Goal: Information Seeking & Learning: Find specific fact

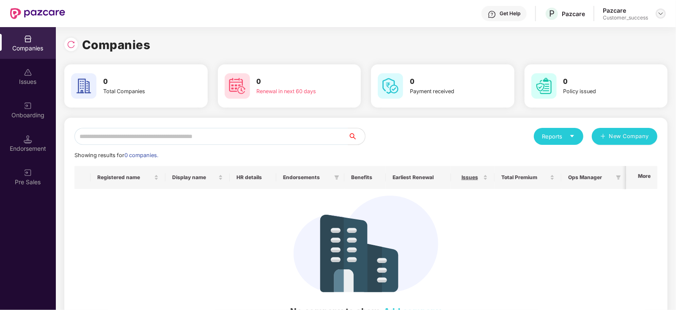
click at [658, 14] on img at bounding box center [660, 13] width 7 height 7
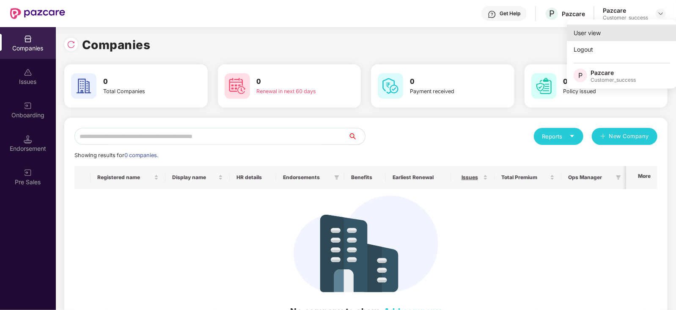
click at [635, 32] on div "User view" at bounding box center [622, 33] width 110 height 16
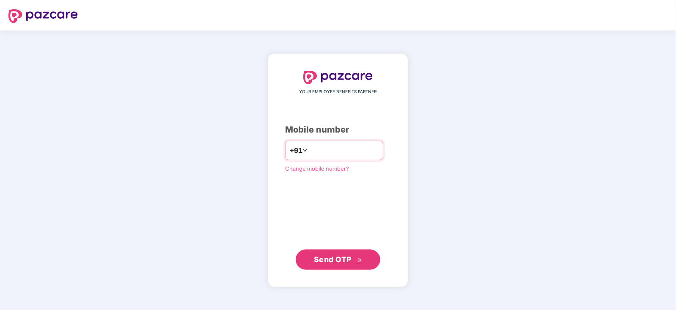
click at [321, 143] on input "number" at bounding box center [343, 150] width 69 height 14
click at [332, 258] on span "Send OTP" at bounding box center [333, 258] width 38 height 9
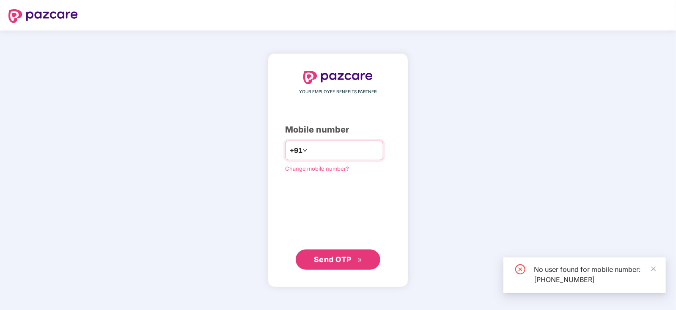
click at [351, 152] on input "**********" at bounding box center [343, 150] width 69 height 14
type input "**********"
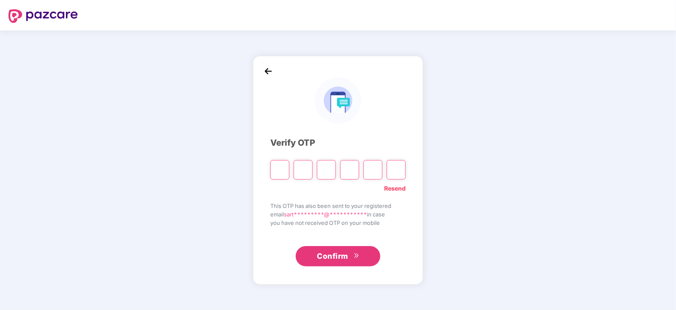
type input "*"
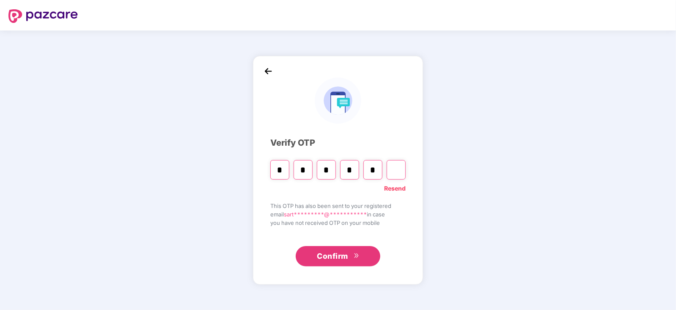
type input "*"
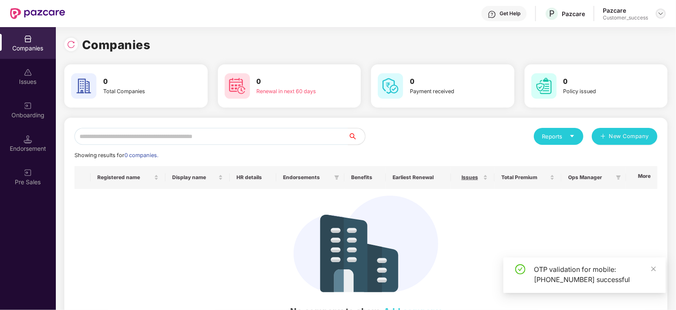
click at [660, 14] on img at bounding box center [660, 13] width 7 height 7
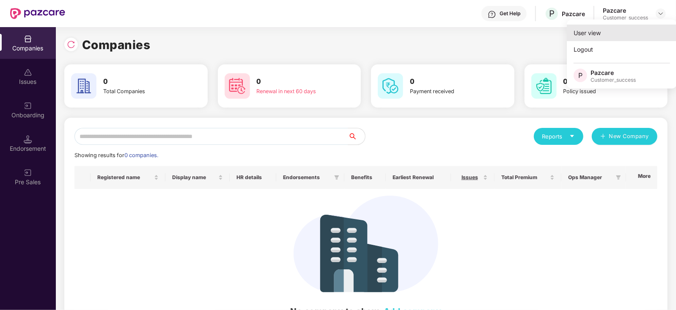
click at [611, 36] on div "User view" at bounding box center [622, 33] width 110 height 16
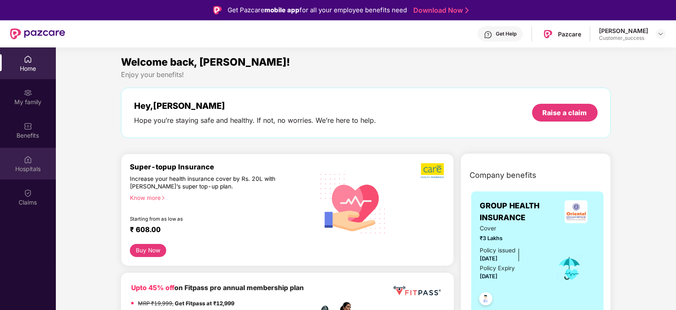
click at [34, 155] on div "Hospitals" at bounding box center [28, 164] width 56 height 32
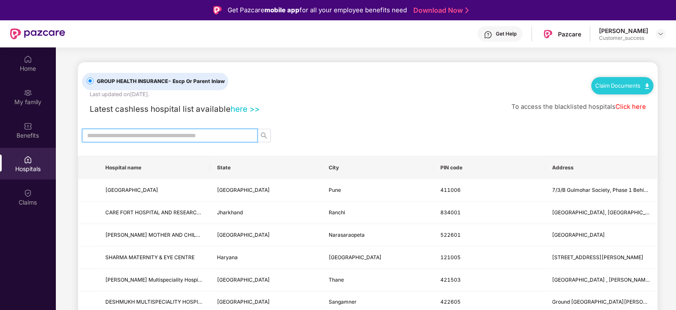
click at [122, 134] on input "text" at bounding box center [166, 135] width 159 height 9
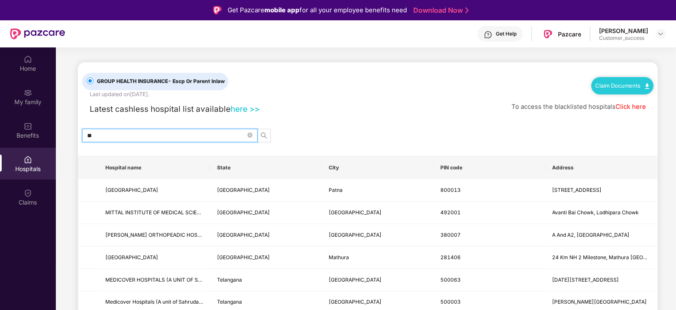
type input "*"
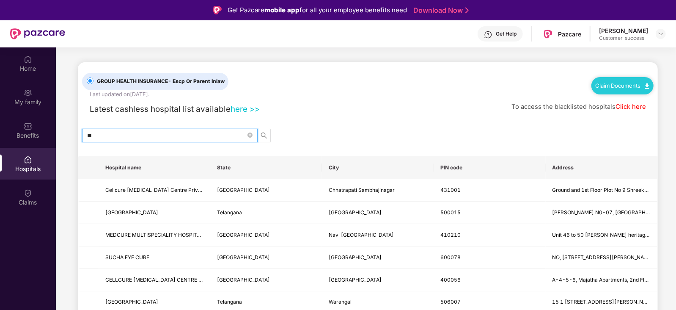
type input "*"
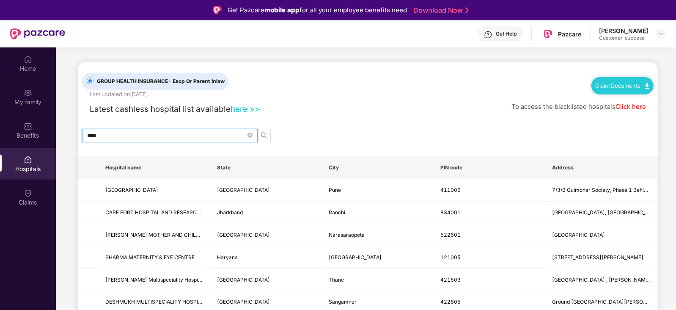
type input "*****"
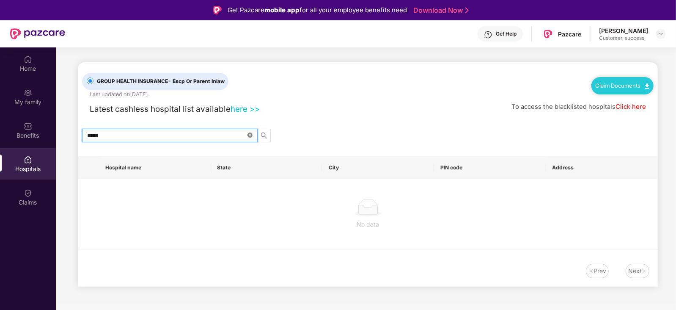
click at [248, 132] on span at bounding box center [249, 136] width 5 height 8
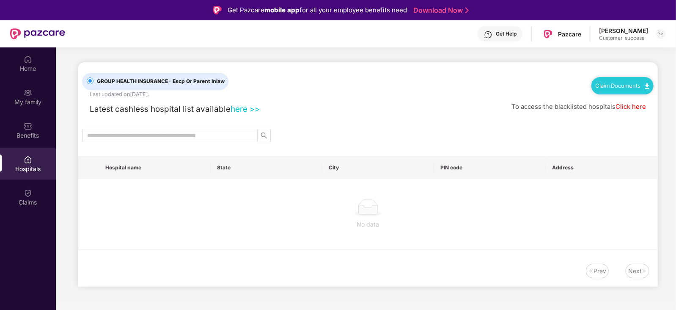
click at [637, 106] on link "Click here" at bounding box center [630, 107] width 30 height 8
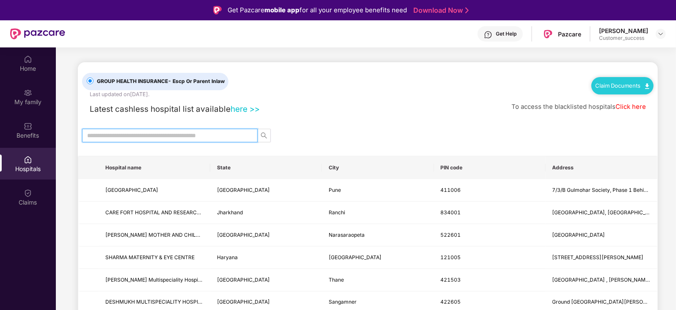
click at [225, 134] on input "text" at bounding box center [166, 135] width 159 height 9
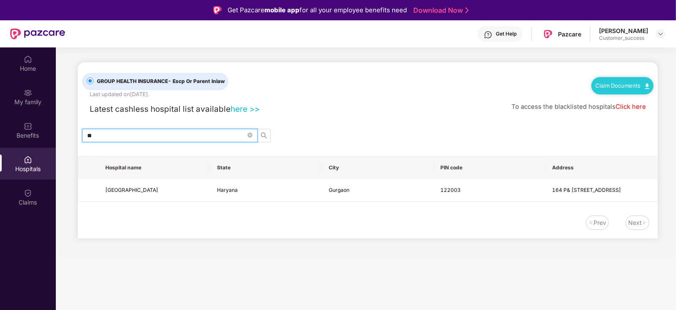
type input "*"
